Goal: Transaction & Acquisition: Obtain resource

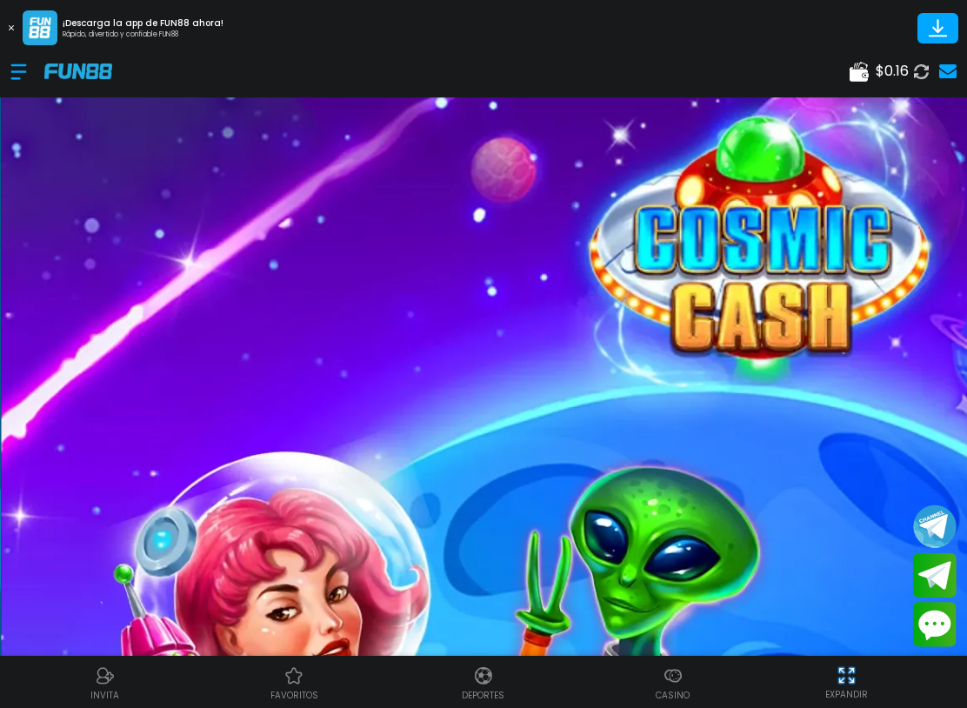
click at [955, 71] on use at bounding box center [947, 71] width 17 height 14
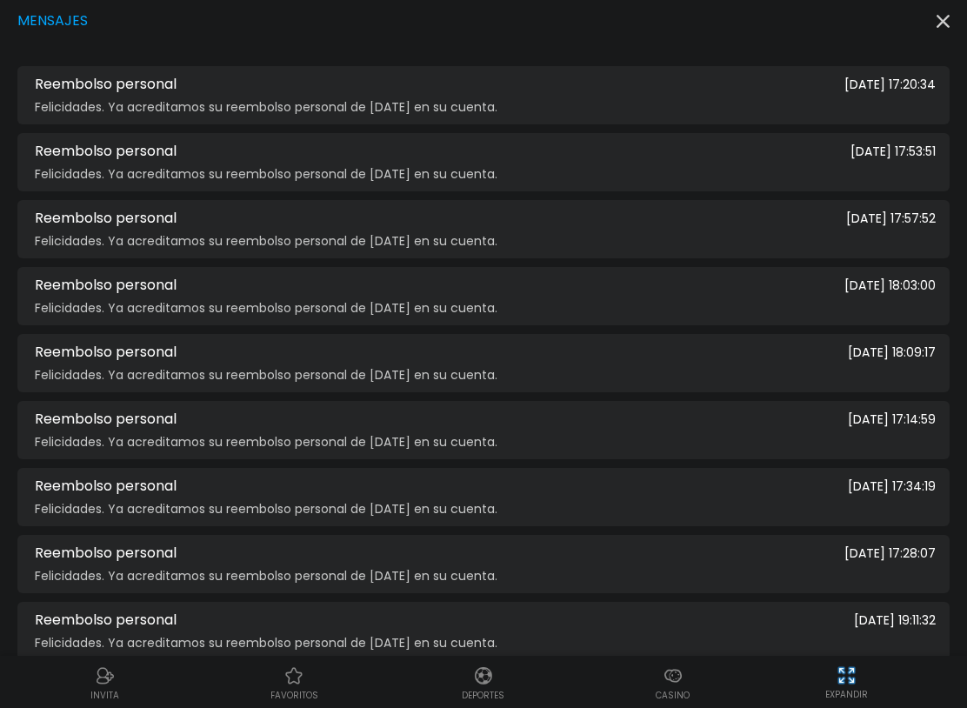
click at [943, 22] on use "button" at bounding box center [942, 21] width 13 height 13
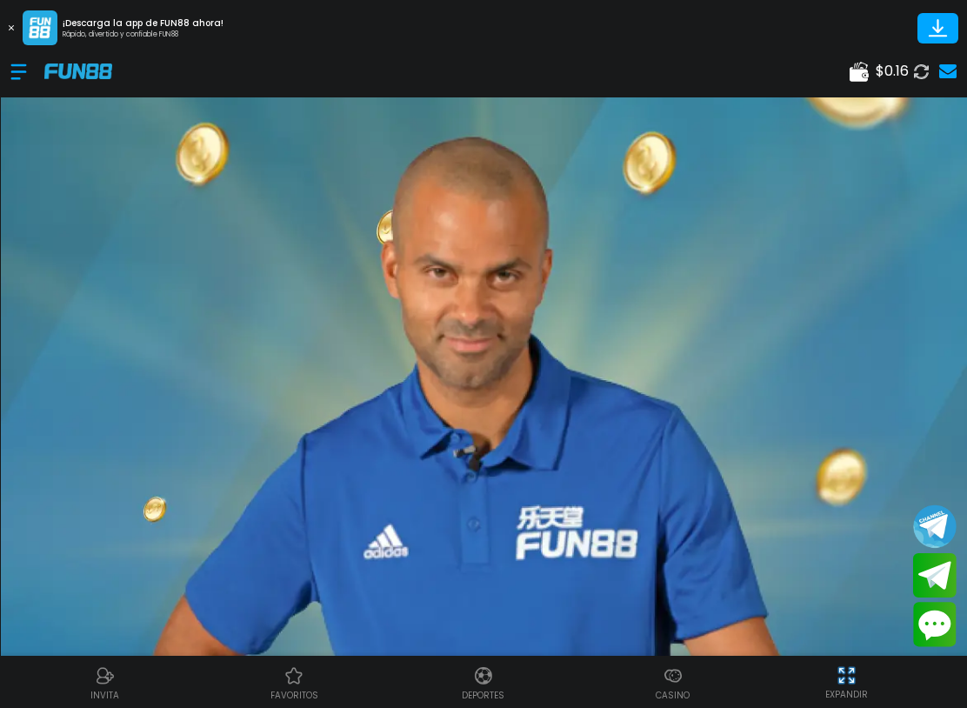
click at [23, 69] on div at bounding box center [27, 71] width 34 height 51
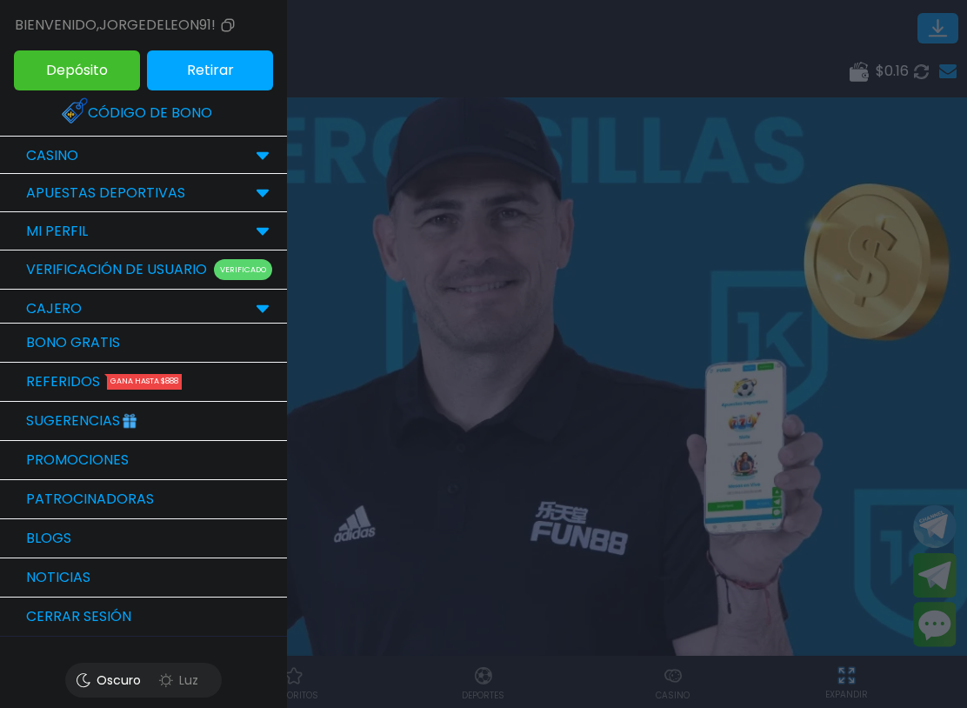
click at [30, 337] on link "Bono Gratis" at bounding box center [143, 342] width 287 height 39
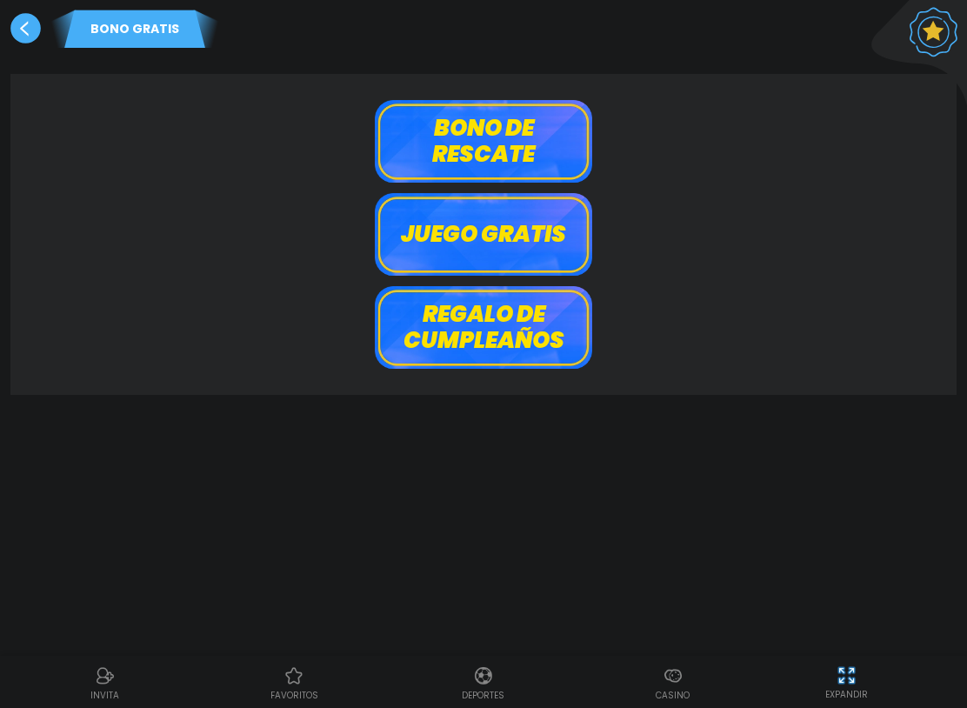
click at [403, 135] on button "Bono de rescate" at bounding box center [483, 141] width 217 height 83
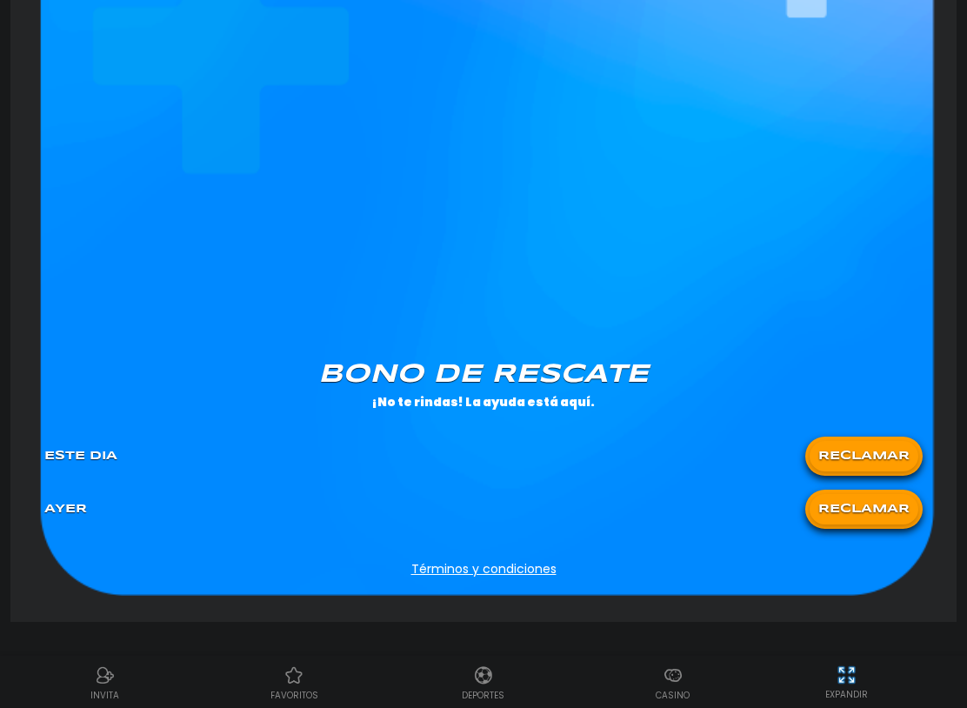
scroll to position [1274, 0]
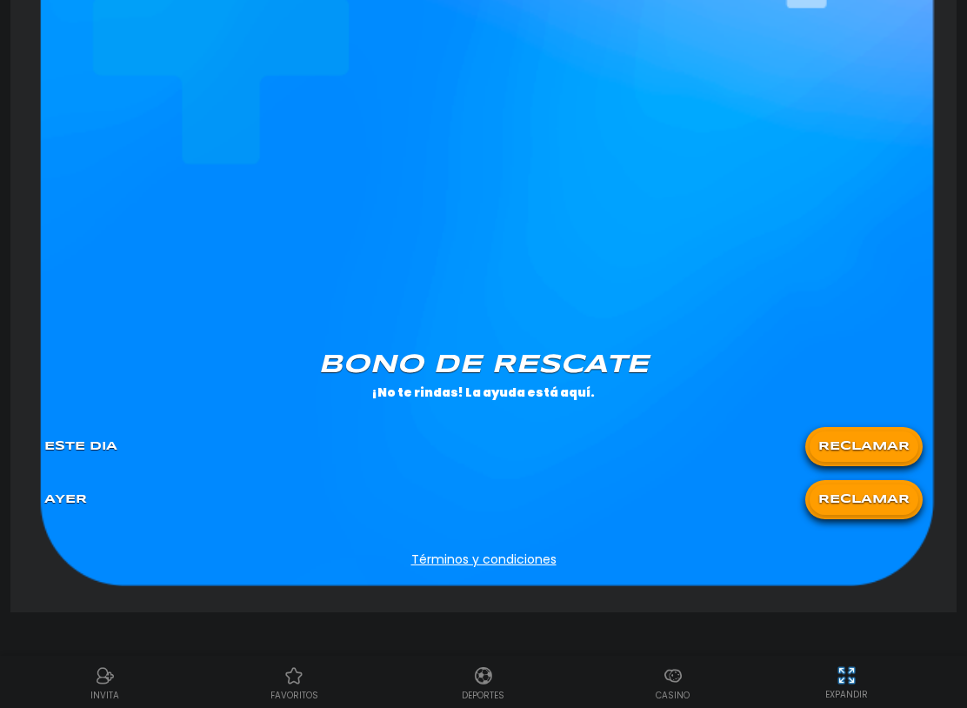
click at [904, 446] on button "RECLAMAR" at bounding box center [863, 446] width 109 height 30
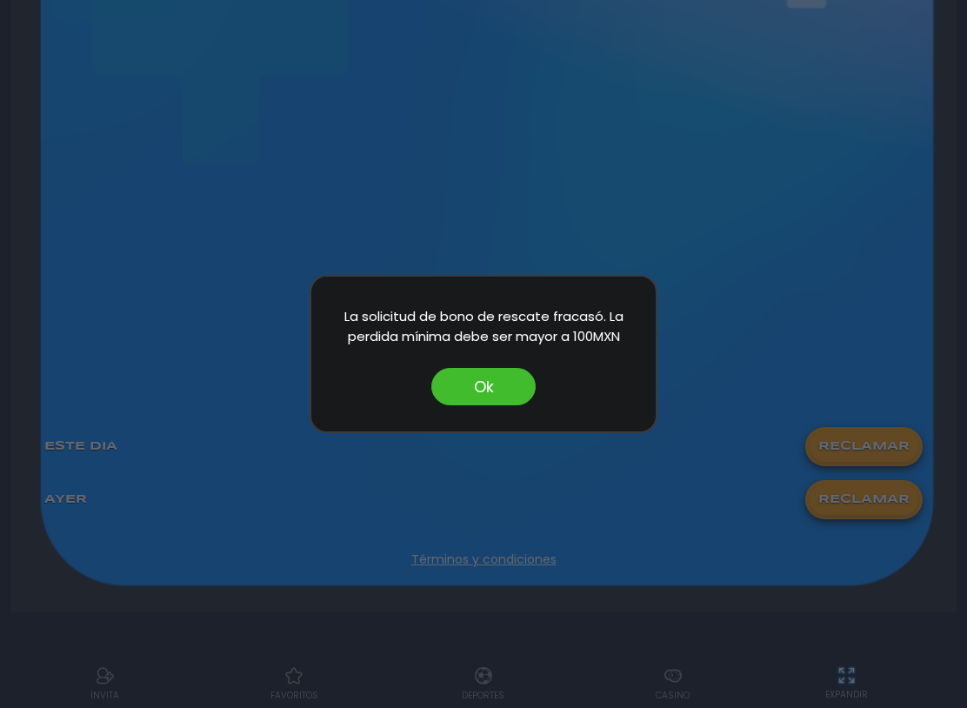
click at [443, 387] on button "Ok" at bounding box center [483, 386] width 104 height 37
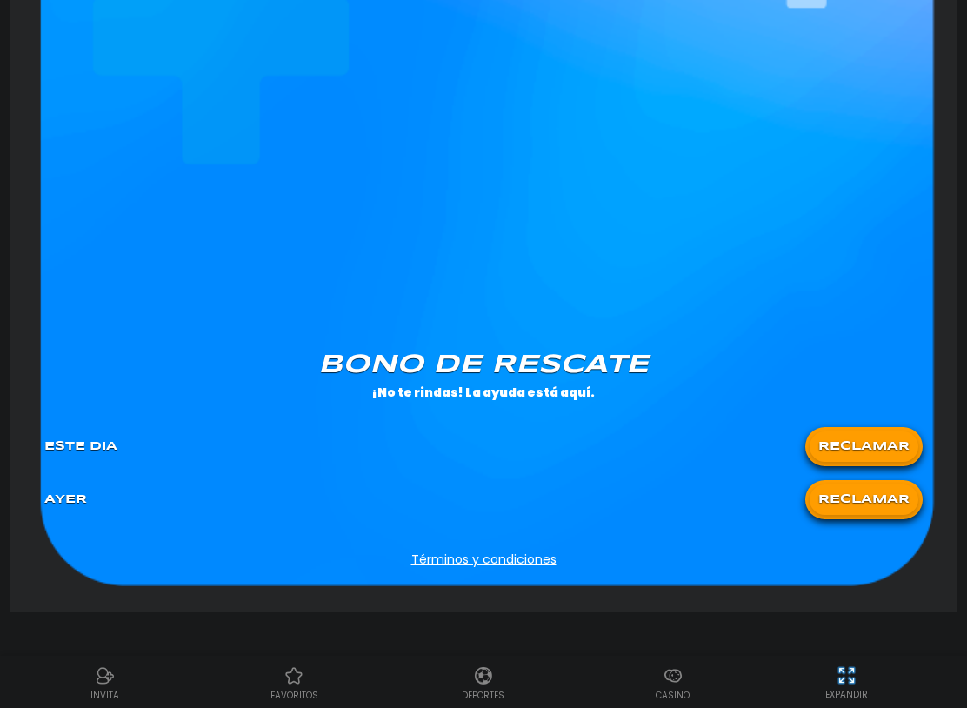
click at [912, 493] on button "RECLAMAR" at bounding box center [863, 499] width 109 height 30
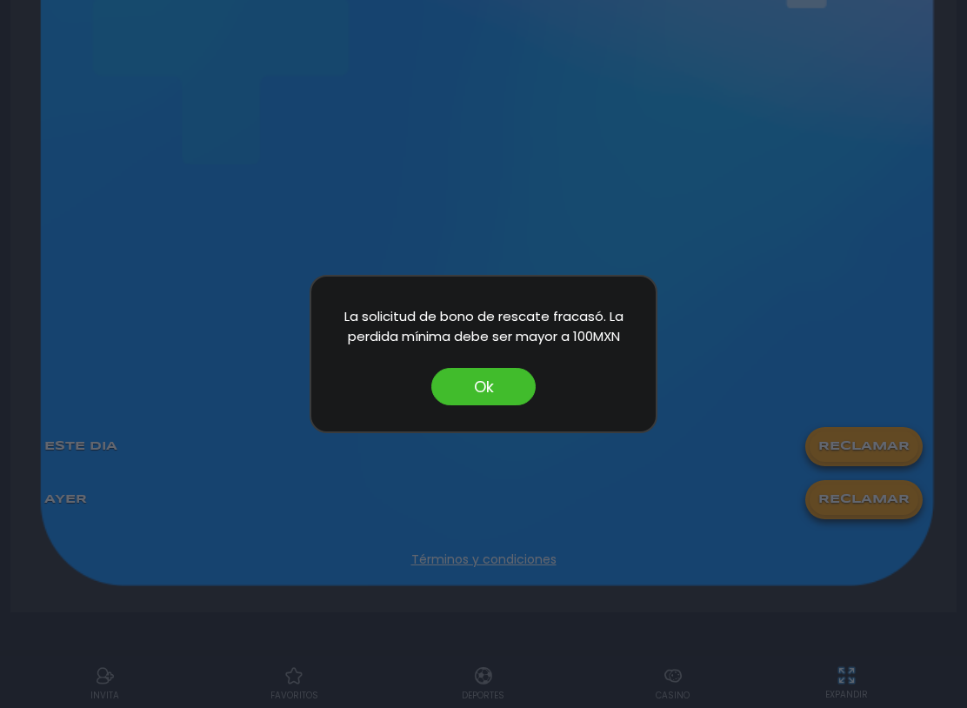
click at [435, 395] on button "Ok" at bounding box center [483, 386] width 104 height 37
